Goal: Transaction & Acquisition: Purchase product/service

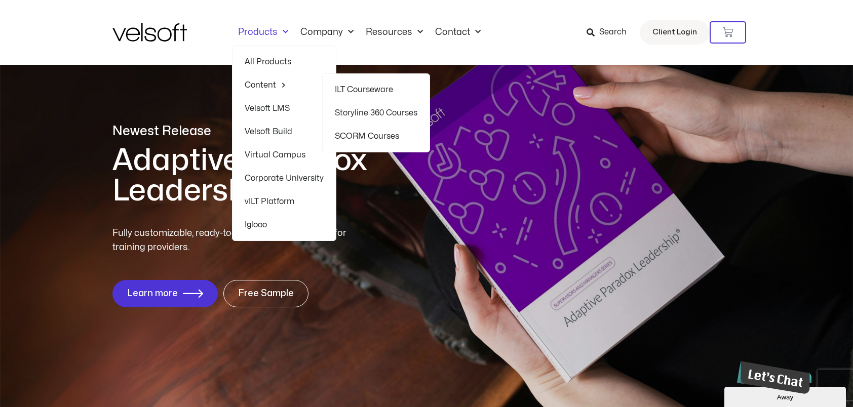
click at [375, 116] on link "Storyline 360 Courses" at bounding box center [376, 112] width 83 height 23
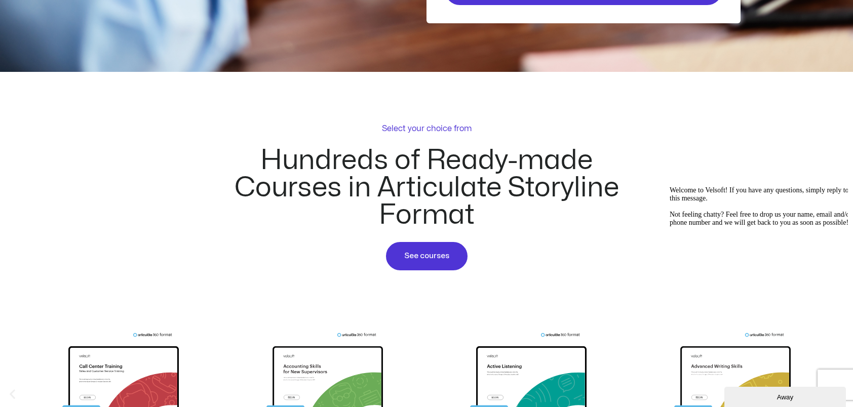
scroll to position [456, 0]
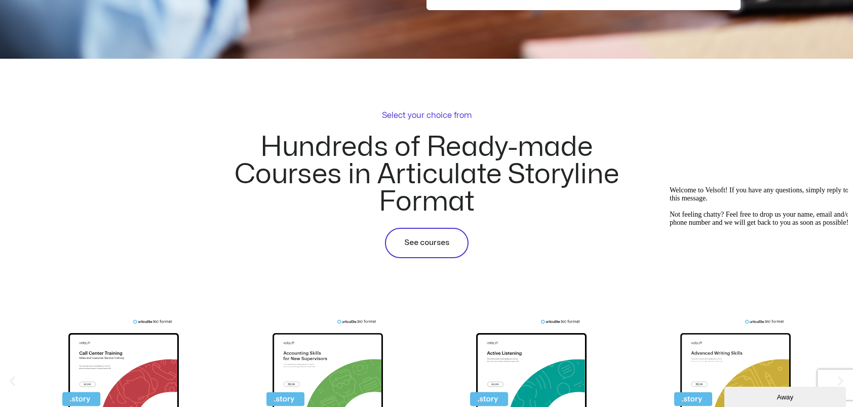
click at [426, 247] on span "See courses" at bounding box center [426, 243] width 45 height 12
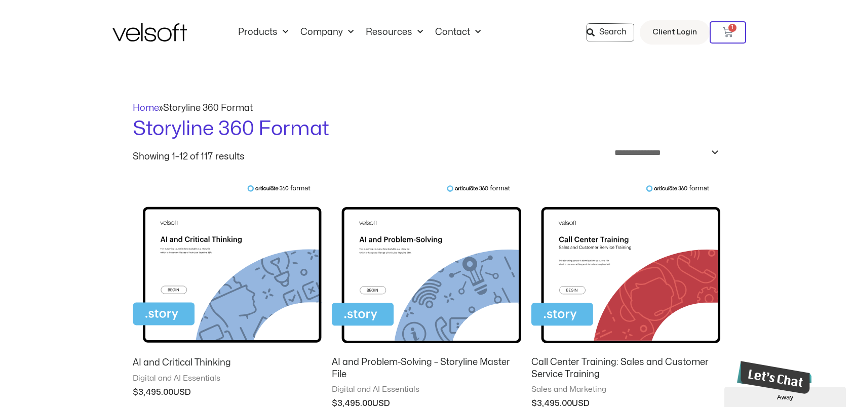
drag, startPoint x: 596, startPoint y: 30, endPoint x: 687, endPoint y: 44, distance: 92.2
click at [595, 30] on icon at bounding box center [591, 32] width 8 height 8
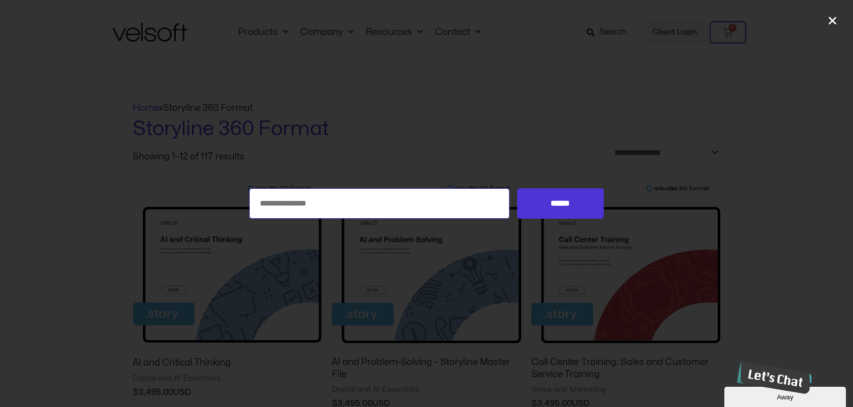
click at [327, 212] on input "Search for:" at bounding box center [379, 203] width 260 height 30
type input "**********"
click at [517, 188] on input "******" at bounding box center [560, 203] width 87 height 30
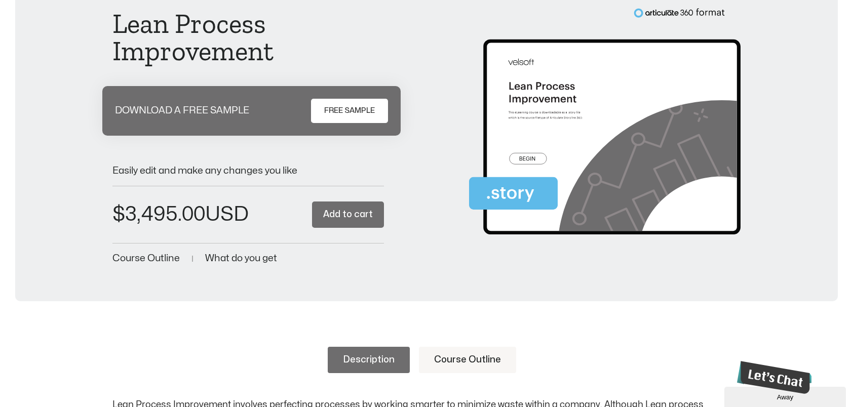
scroll to position [152, 0]
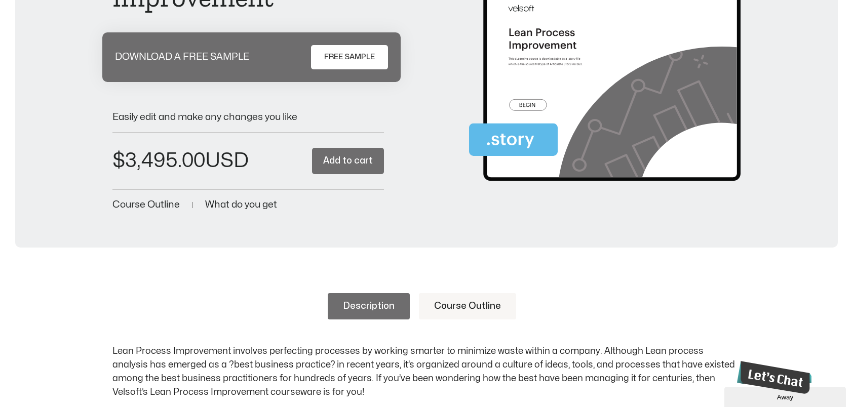
click at [354, 165] on button "Add to cart" at bounding box center [348, 161] width 72 height 27
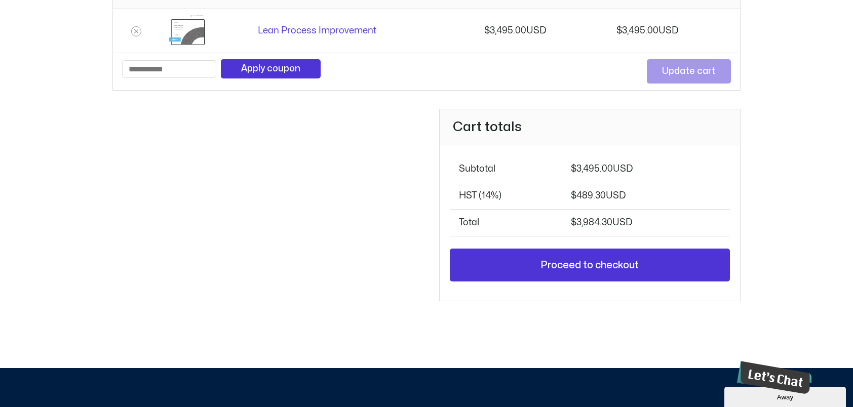
scroll to position [203, 0]
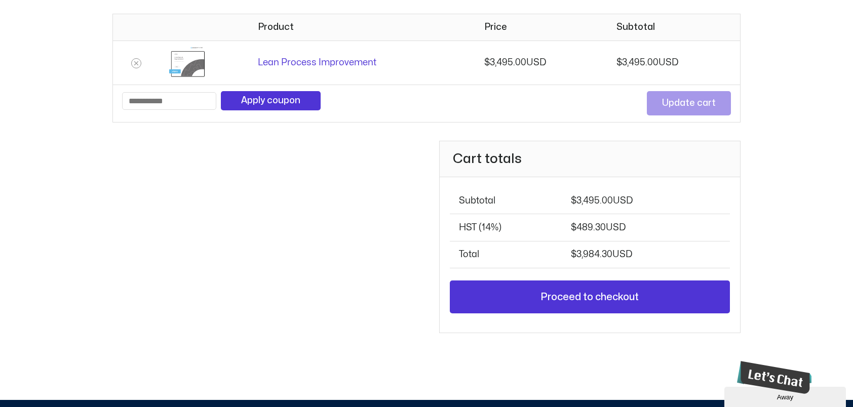
click at [465, 224] on th "HST (14%)" at bounding box center [506, 227] width 112 height 27
click at [532, 221] on th "HST (14%)" at bounding box center [506, 227] width 112 height 27
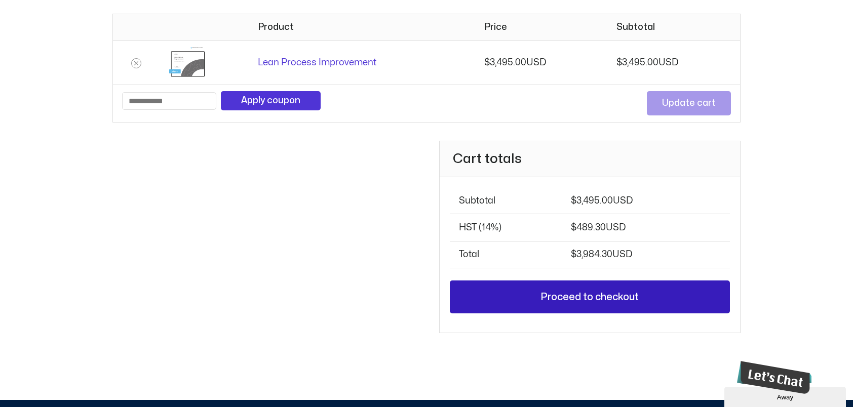
click at [604, 295] on link "Proceed to checkout" at bounding box center [590, 297] width 280 height 33
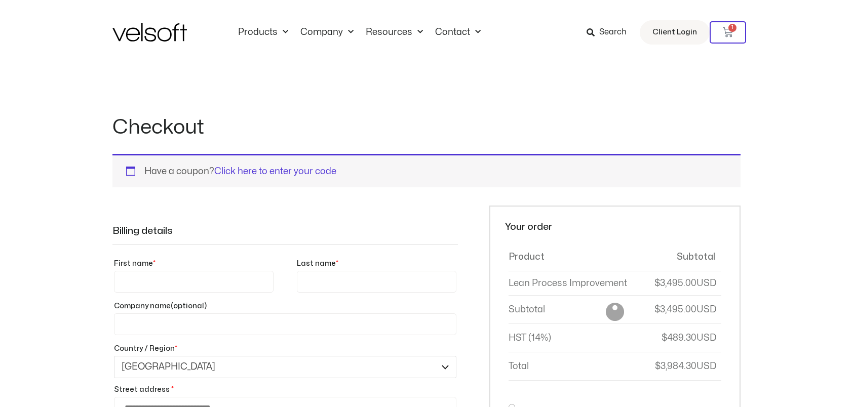
select select "**"
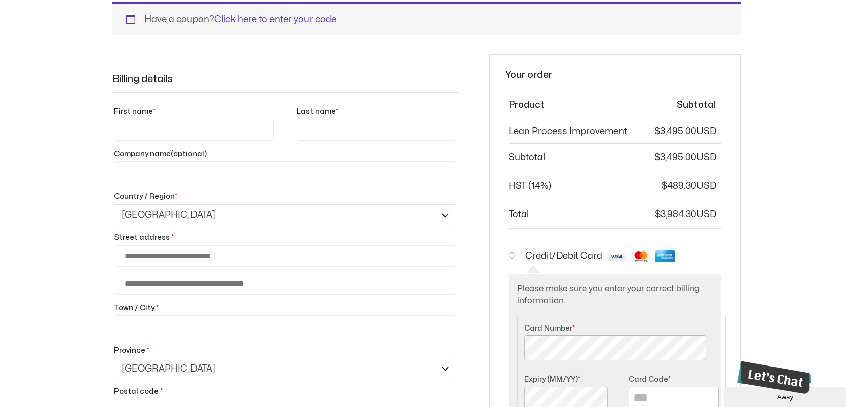
scroll to position [51, 0]
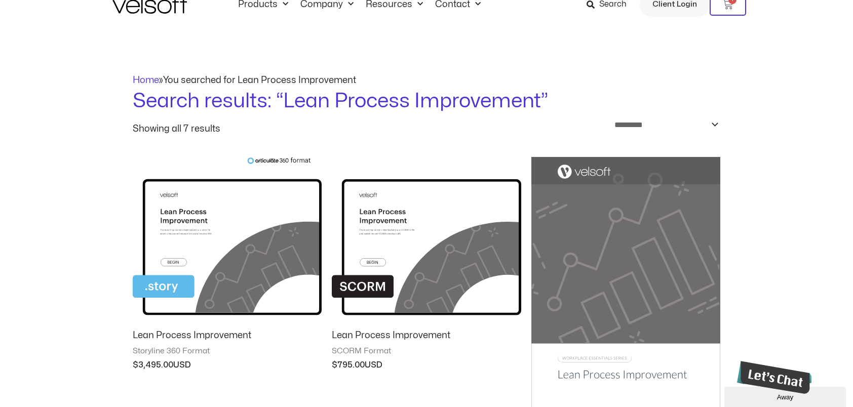
scroll to position [51, 0]
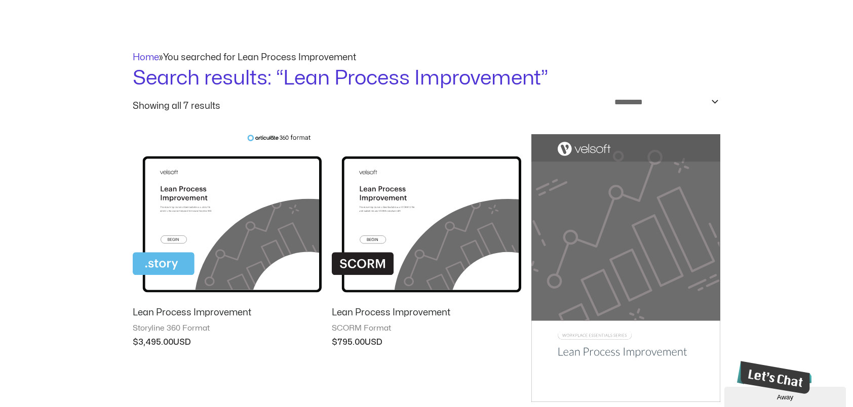
click at [196, 314] on h2 "Lean Process Improvement" at bounding box center [227, 313] width 189 height 12
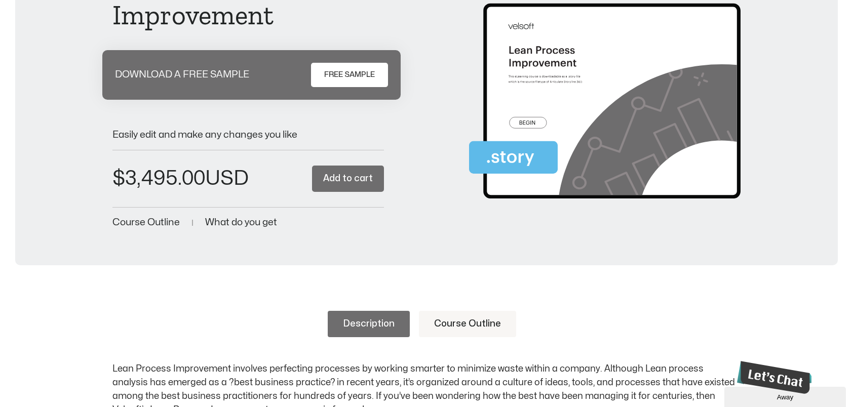
scroll to position [152, 0]
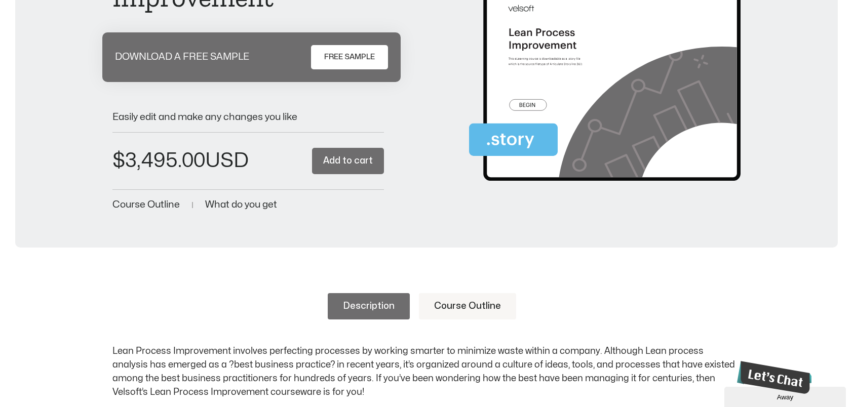
click at [135, 205] on span "Course Outline" at bounding box center [145, 205] width 67 height 10
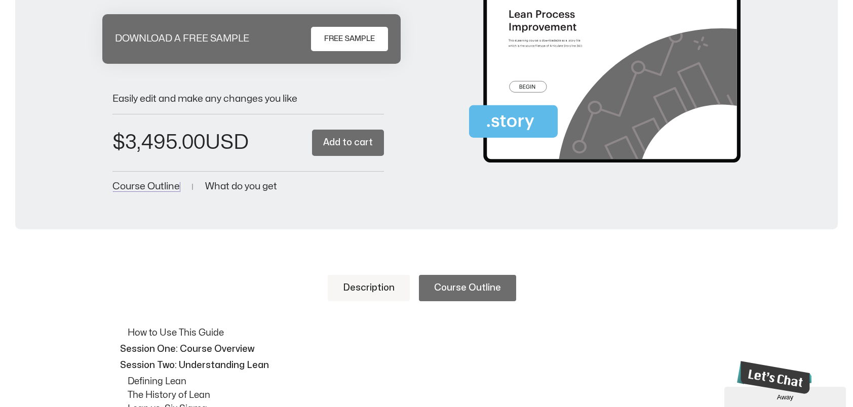
scroll to position [0, 0]
